Goal: Task Accomplishment & Management: Complete application form

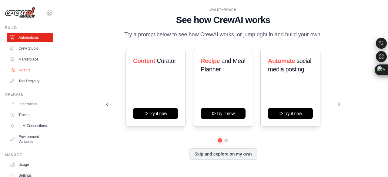
click at [30, 66] on link "Agents" at bounding box center [31, 70] width 46 height 10
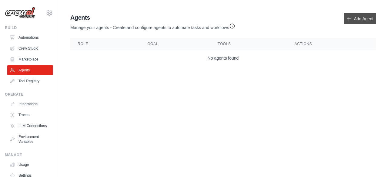
click at [193, 20] on link "Add Agent" at bounding box center [360, 18] width 32 height 11
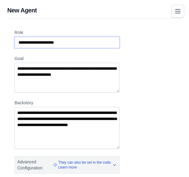
drag, startPoint x: 70, startPoint y: 41, endPoint x: 17, endPoint y: 39, distance: 53.1
click at [17, 39] on input "Role" at bounding box center [67, 43] width 105 height 12
drag, startPoint x: 17, startPoint y: 39, endPoint x: 72, endPoint y: 38, distance: 55.8
click at [72, 38] on input "Role" at bounding box center [67, 43] width 105 height 12
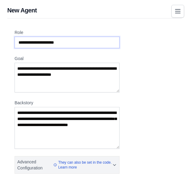
drag, startPoint x: 72, startPoint y: 38, endPoint x: 28, endPoint y: 41, distance: 44.0
click at [28, 41] on input "Role" at bounding box center [67, 43] width 105 height 12
click at [62, 41] on input "Role" at bounding box center [67, 43] width 105 height 12
drag, startPoint x: 62, startPoint y: 41, endPoint x: 24, endPoint y: 35, distance: 38.6
click at [24, 37] on input "Role" at bounding box center [67, 43] width 105 height 12
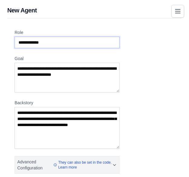
type input "**********"
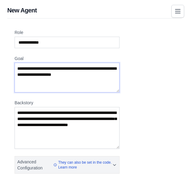
click at [85, 69] on textarea "Goal" at bounding box center [67, 78] width 105 height 30
drag, startPoint x: 85, startPoint y: 69, endPoint x: 34, endPoint y: 68, distance: 51.2
click at [34, 68] on textarea "Goal" at bounding box center [67, 78] width 105 height 30
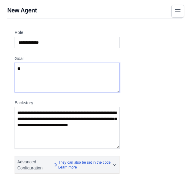
type textarea "*"
type textarea "**********"
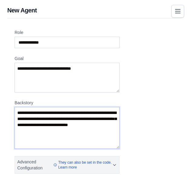
click at [27, 110] on textarea "Backstory" at bounding box center [67, 128] width 105 height 42
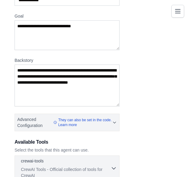
scroll to position [43, 0]
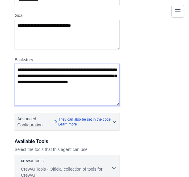
click at [49, 74] on textarea "Backstory" at bounding box center [67, 85] width 105 height 42
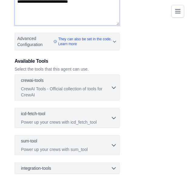
scroll to position [159, 0]
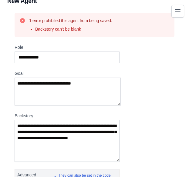
scroll to position [10, 0]
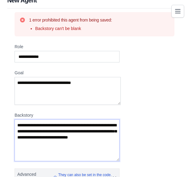
click at [52, 121] on textarea "Backstory" at bounding box center [67, 140] width 105 height 42
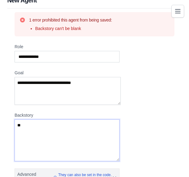
type textarea "*"
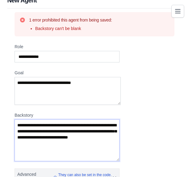
click at [62, 132] on textarea "Backstory" at bounding box center [67, 140] width 105 height 42
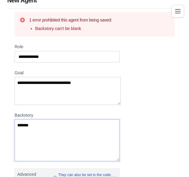
type textarea "*******"
